Goal: Task Accomplishment & Management: Manage account settings

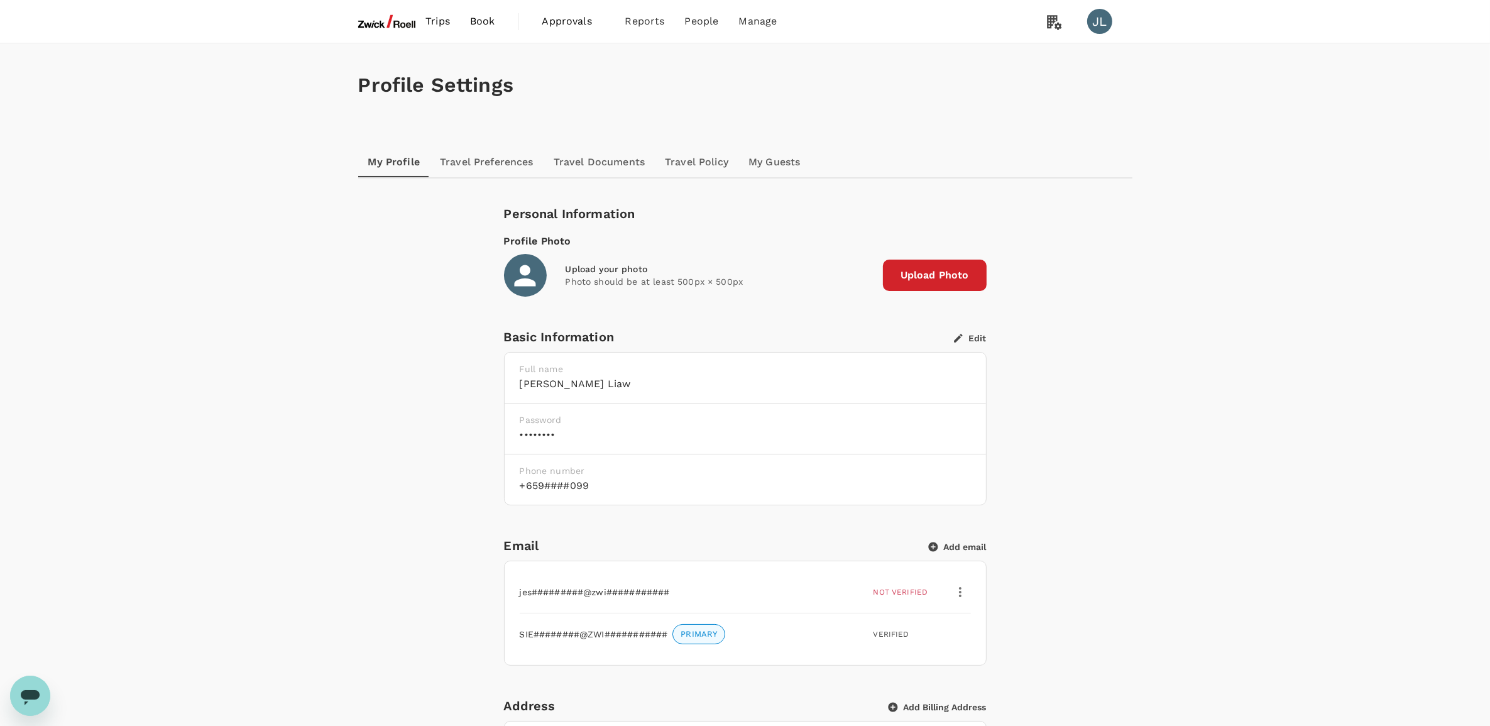
scroll to position [236, 0]
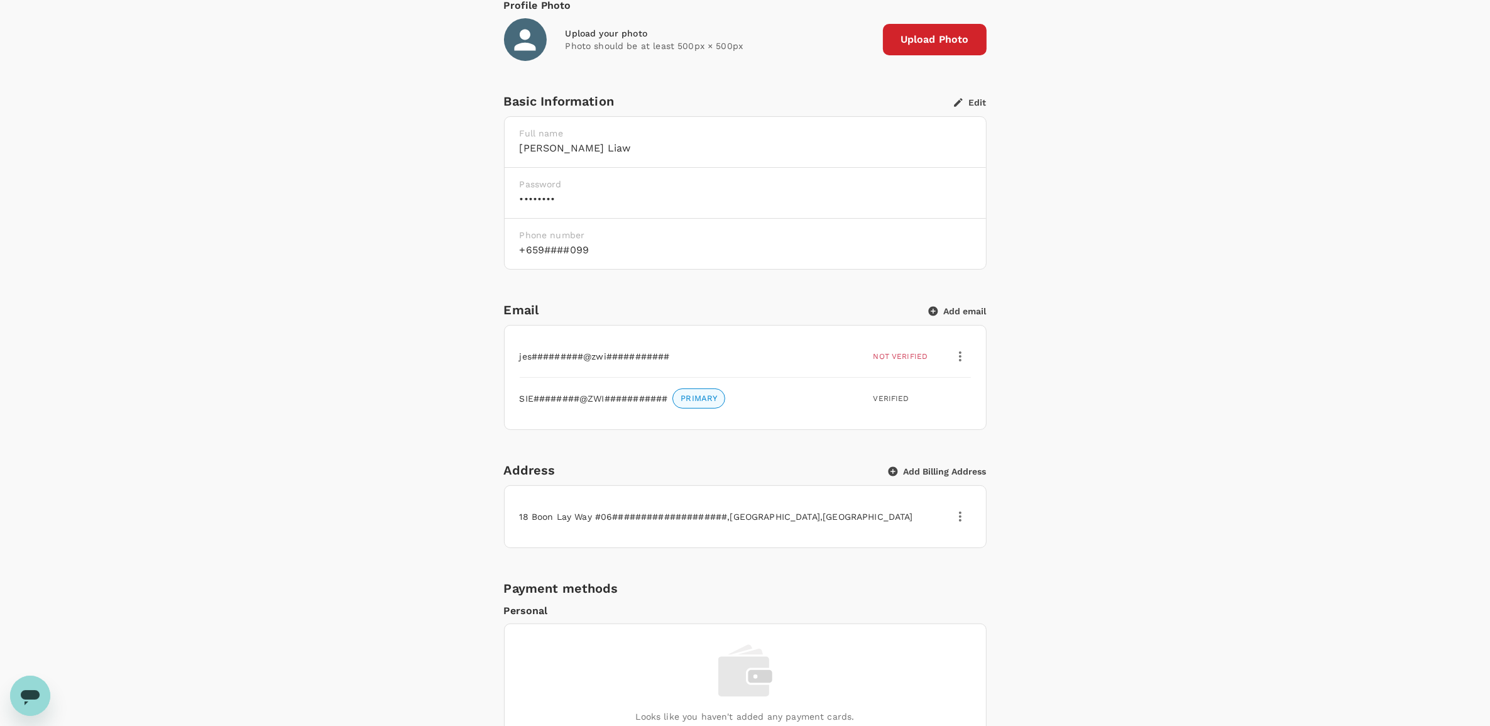
click at [954, 360] on icon "button" at bounding box center [960, 356] width 15 height 15
click at [1114, 344] on div "Personal Information Profile Photo Upload your photo Photo should be at least 5…" at bounding box center [745, 566] width 744 height 1197
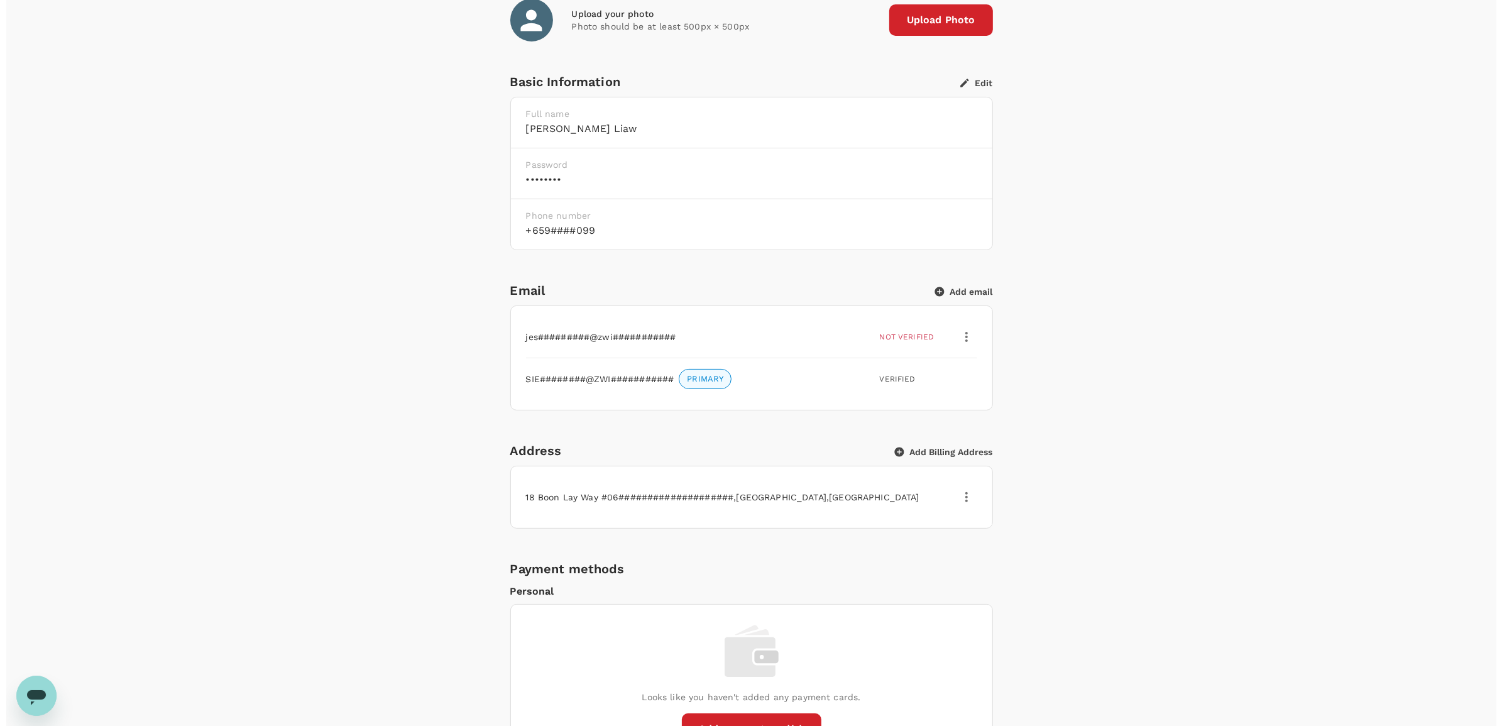
scroll to position [0, 0]
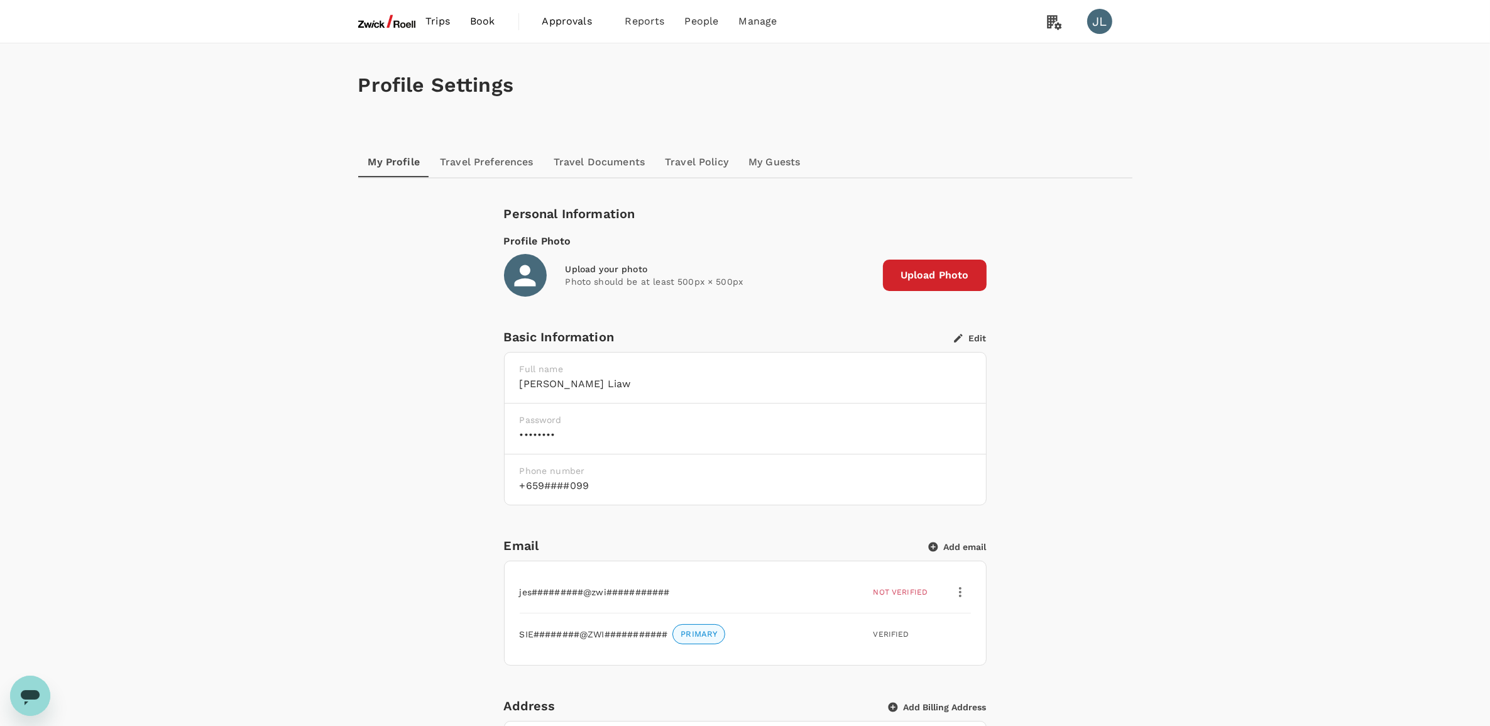
click at [378, 17] on img at bounding box center [387, 22] width 58 height 28
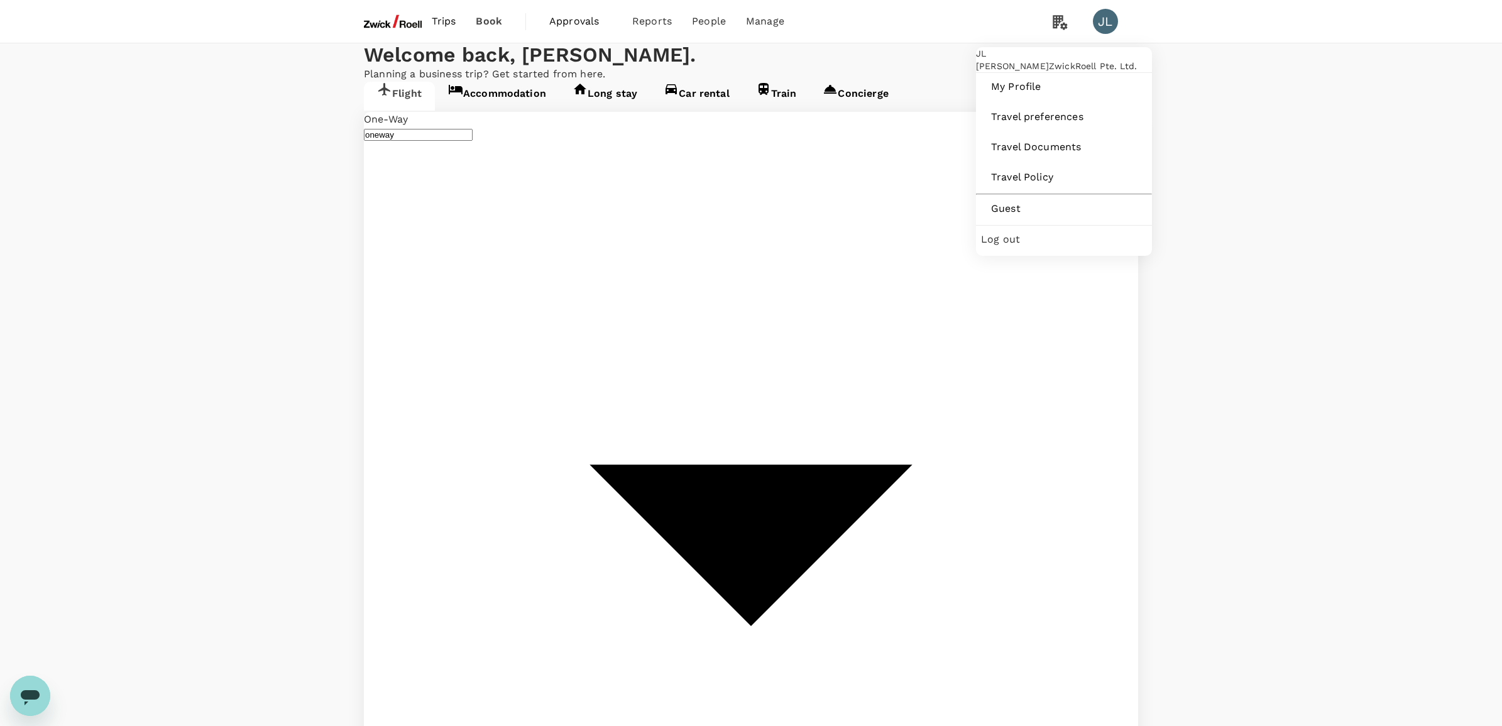
type input "[GEOGRAPHIC_DATA], [GEOGRAPHIC_DATA] (any)"
type input "Singapore Changi (SIN)"
click at [1105, 18] on div "JL" at bounding box center [1105, 21] width 25 height 25
type input "[GEOGRAPHIC_DATA], [GEOGRAPHIC_DATA] (any)"
type input "Singapore Changi (SIN)"
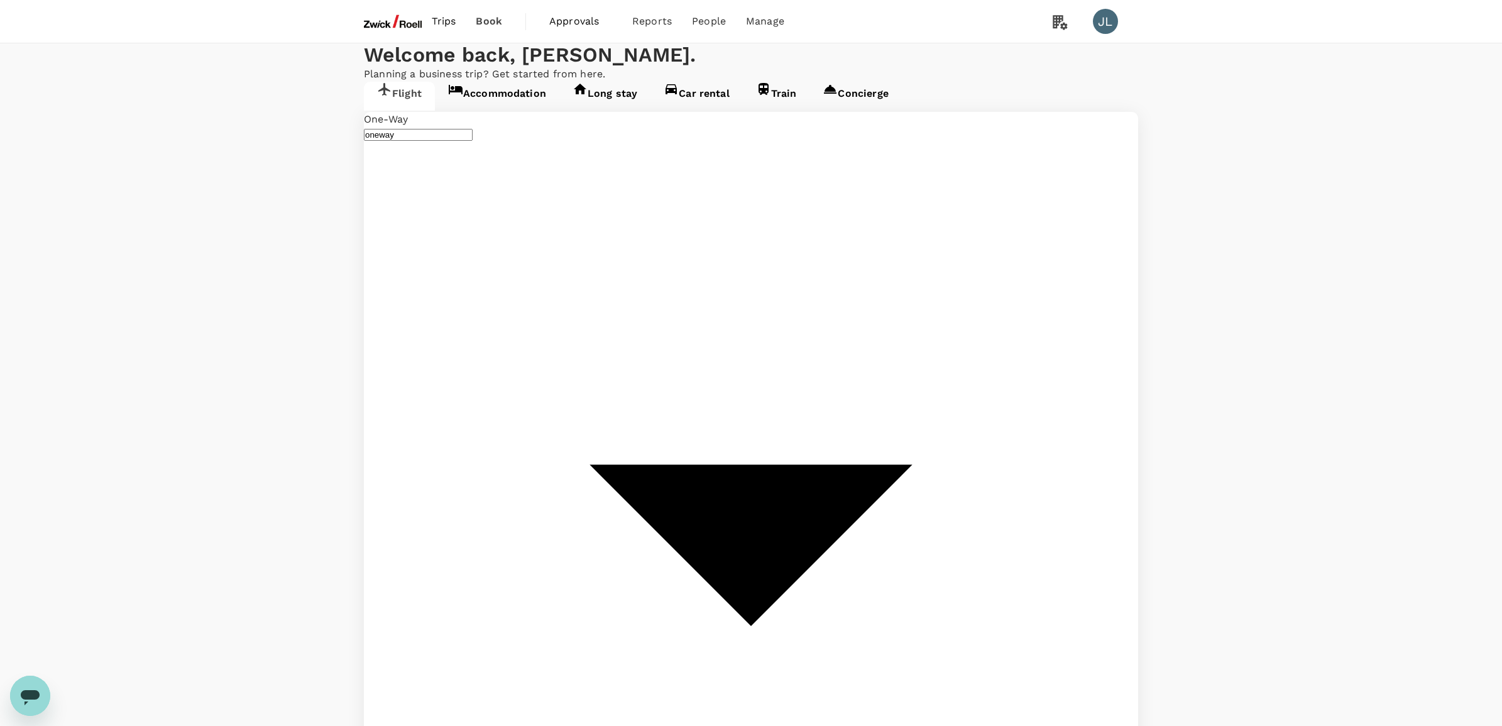
click at [1103, 24] on div "JL" at bounding box center [1105, 21] width 25 height 25
click at [1015, 94] on span "My Profile" at bounding box center [1064, 86] width 146 height 15
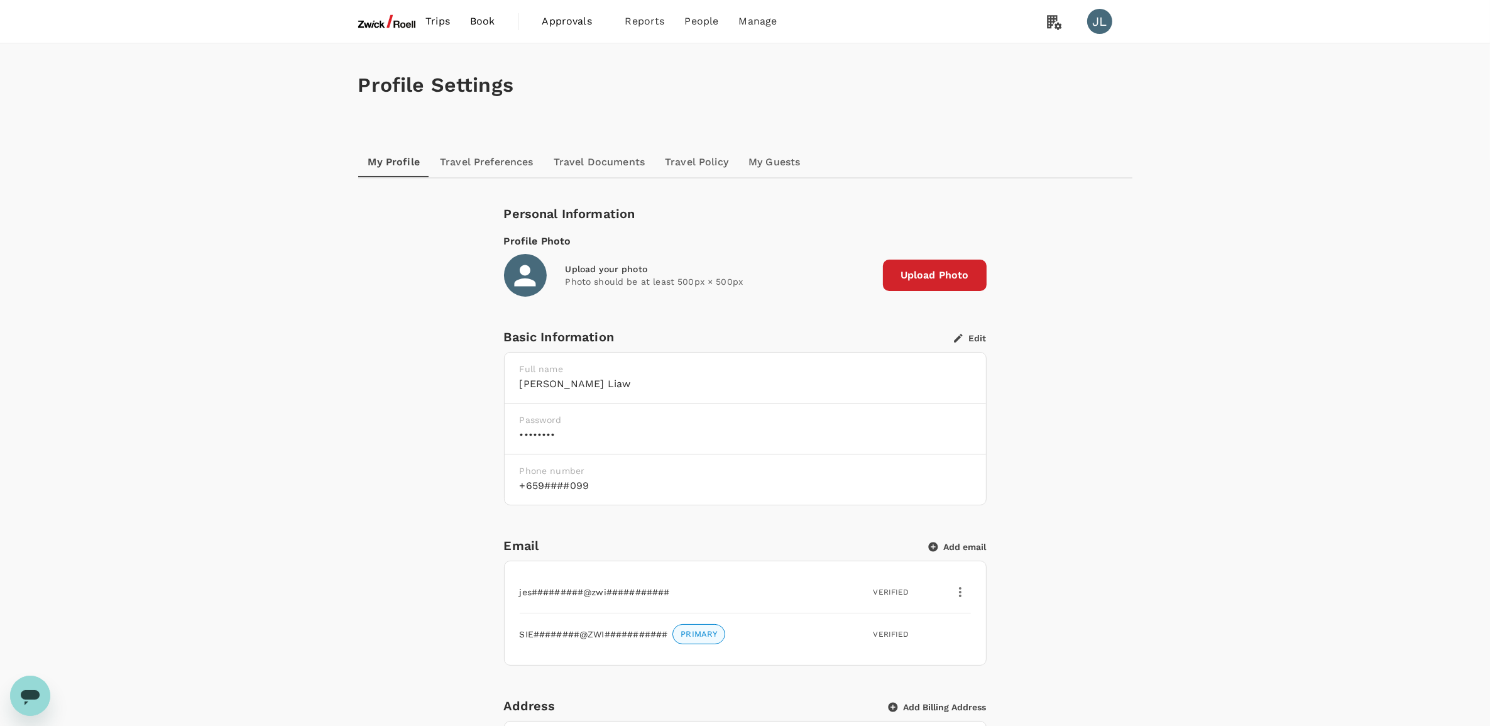
click at [957, 596] on icon "button" at bounding box center [960, 592] width 15 height 15
click at [925, 621] on span "Make primary" at bounding box center [927, 623] width 68 height 15
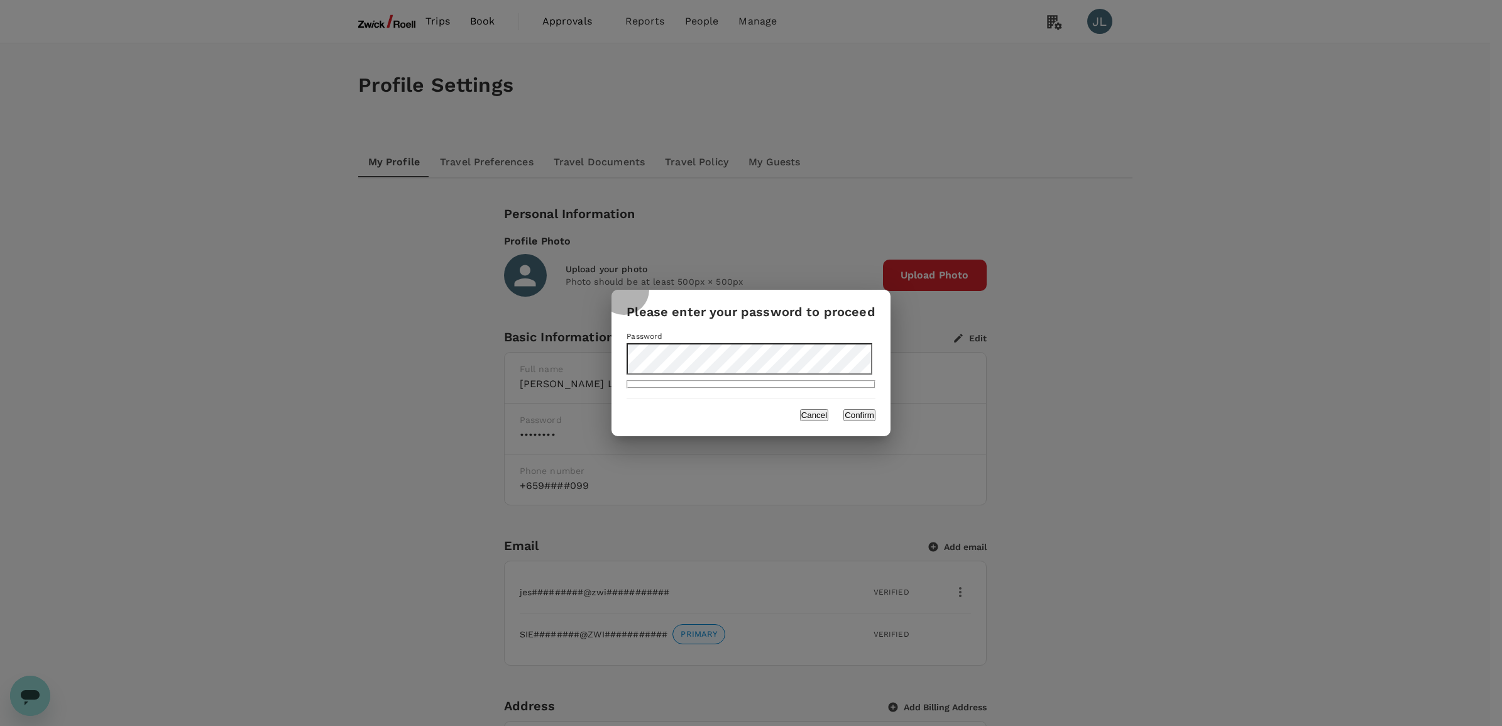
click at [852, 409] on button "Confirm" at bounding box center [860, 415] width 32 height 12
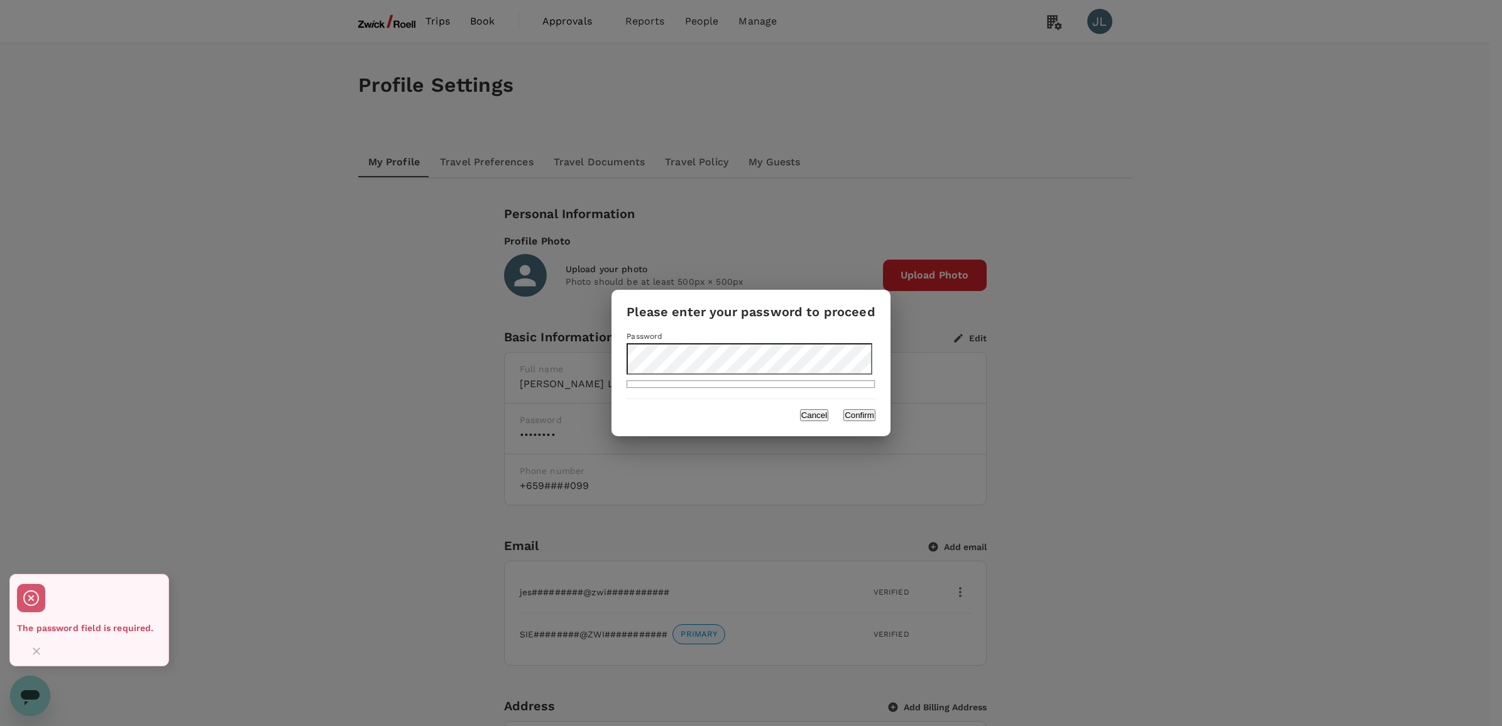
click at [861, 409] on button "Confirm" at bounding box center [860, 415] width 32 height 12
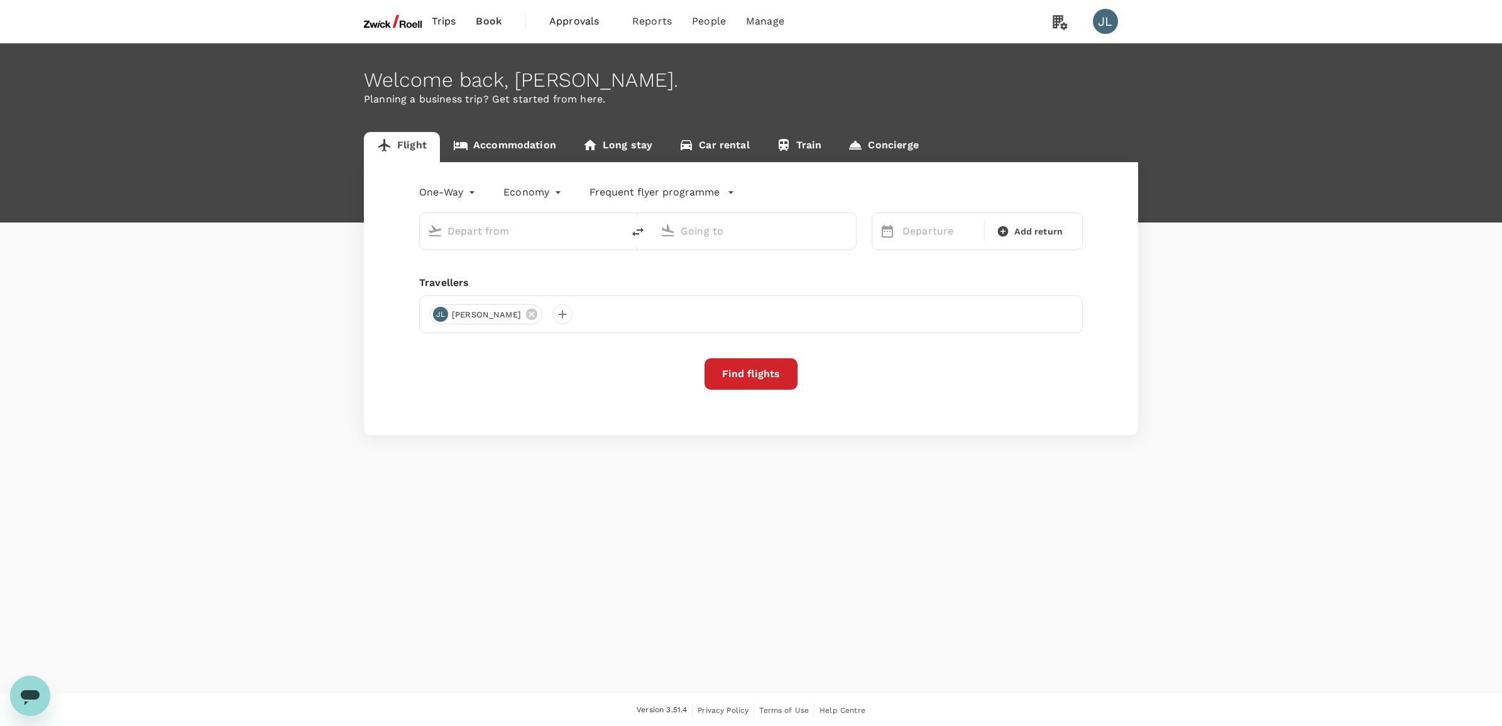
type input "[GEOGRAPHIC_DATA], [GEOGRAPHIC_DATA] (any)"
type input "Singapore Changi (SIN)"
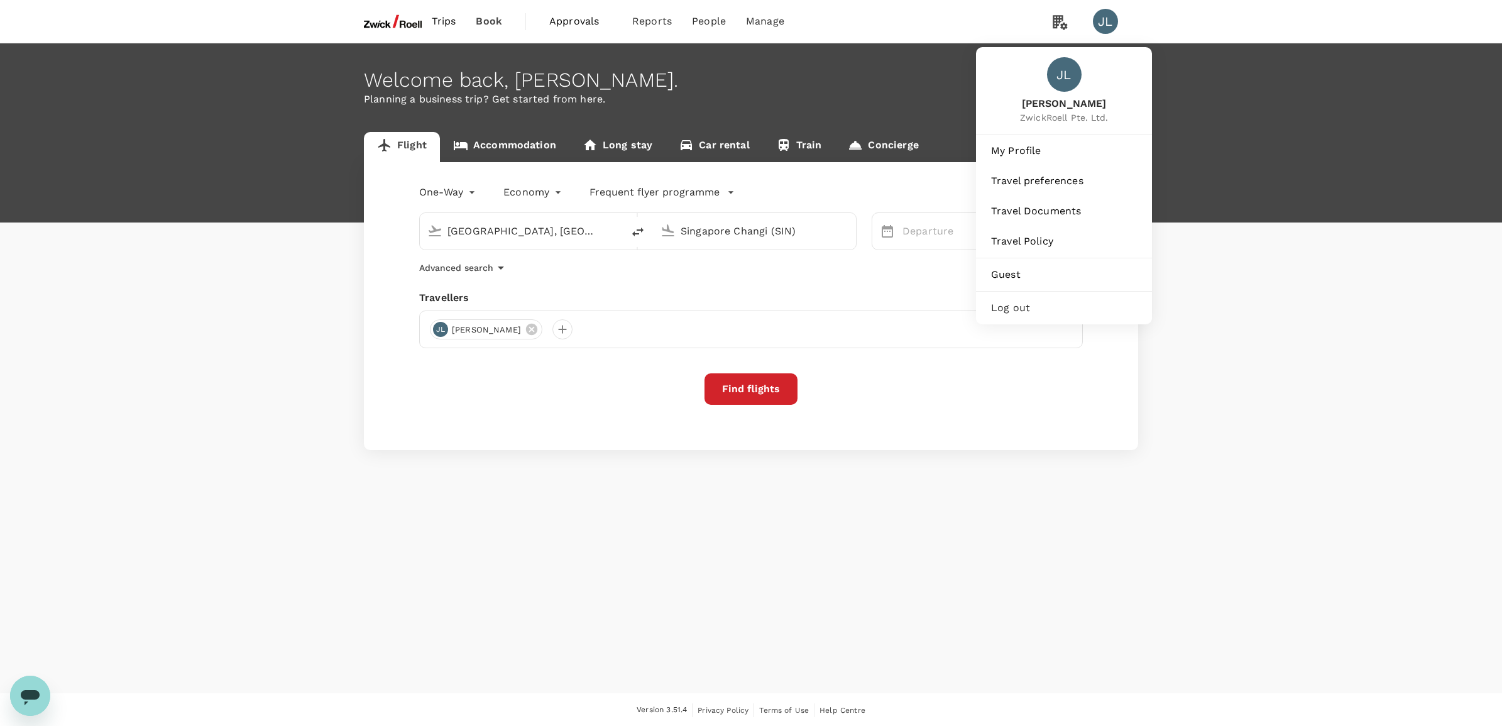
click at [1020, 309] on span "Log out" at bounding box center [1064, 307] width 146 height 15
